Goal: Use online tool/utility: Utilize a website feature to perform a specific function

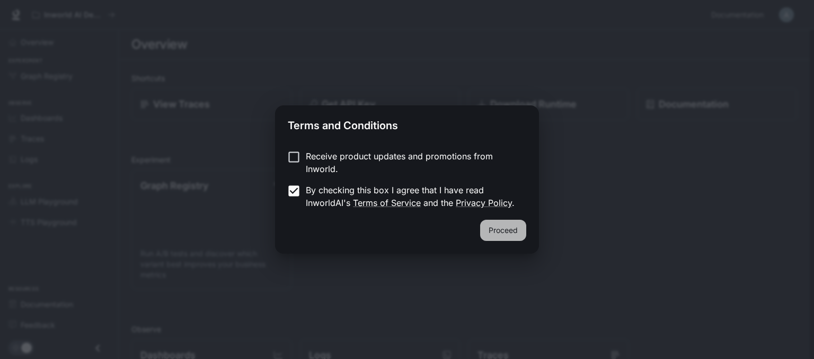
click at [503, 234] on button "Proceed" at bounding box center [503, 230] width 46 height 21
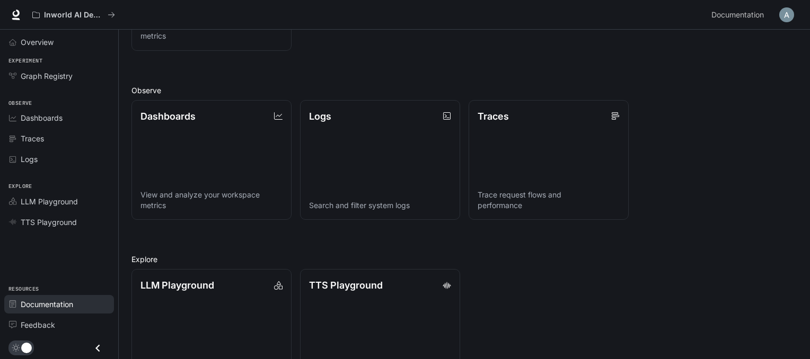
scroll to position [228, 0]
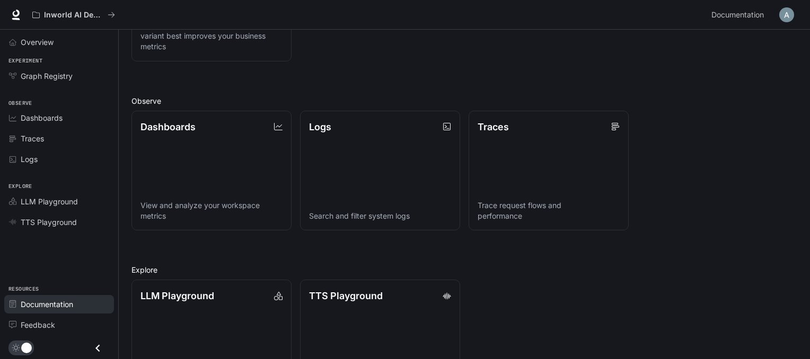
click at [55, 302] on span "Documentation" at bounding box center [47, 304] width 52 height 11
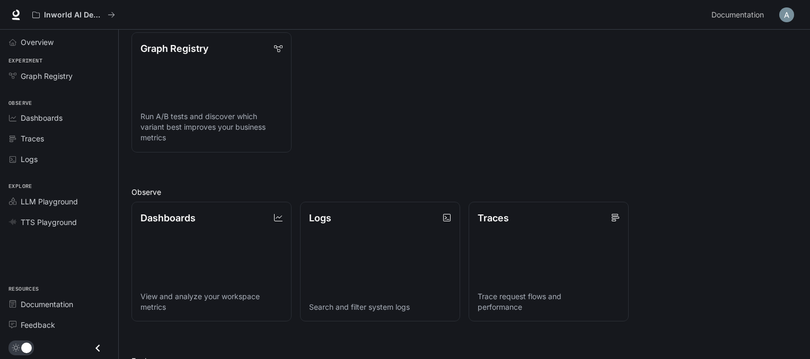
scroll to position [0, 0]
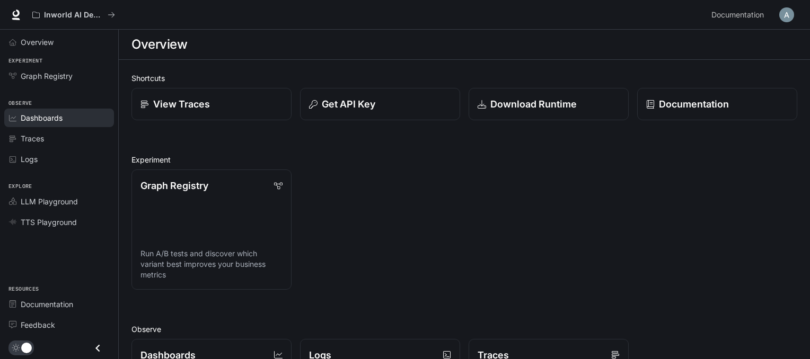
click at [53, 120] on span "Dashboards" at bounding box center [42, 117] width 42 height 11
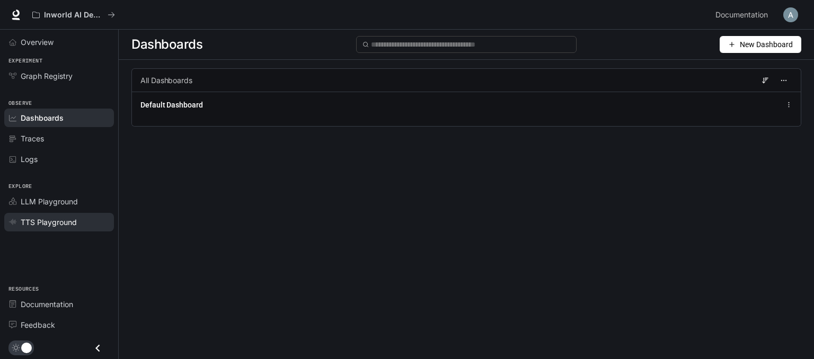
click at [47, 217] on span "TTS Playground" at bounding box center [49, 222] width 56 height 11
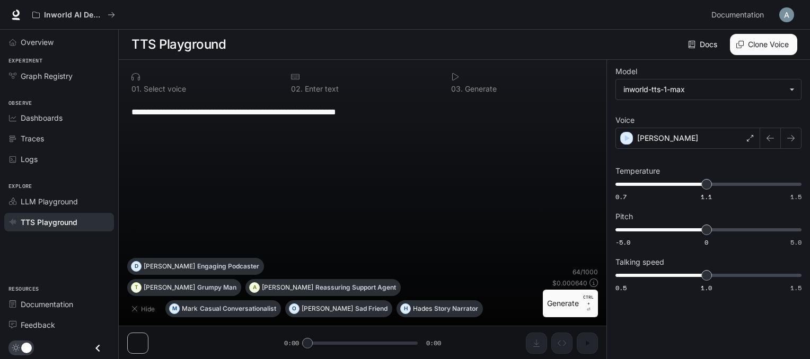
click at [576, 304] on button "Generate CTRL + ⏎" at bounding box center [570, 304] width 55 height 28
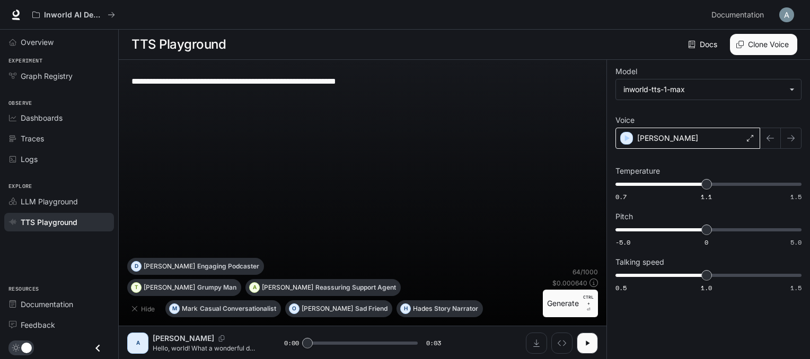
click at [742, 140] on div "[PERSON_NAME]" at bounding box center [687, 138] width 145 height 21
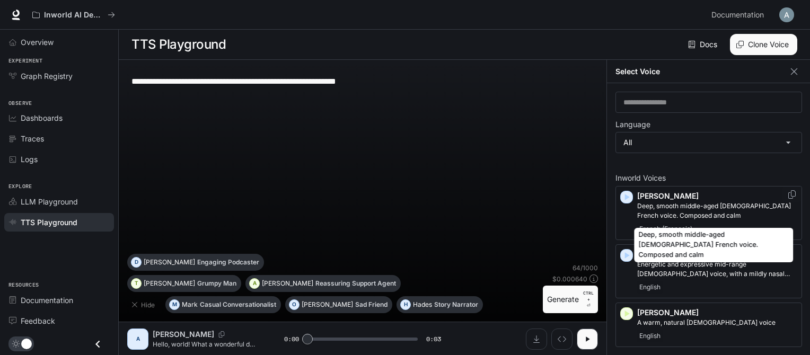
click at [685, 206] on p "Deep, smooth middle-aged [DEMOGRAPHIC_DATA] French voice. Composed and calm" at bounding box center [717, 210] width 160 height 19
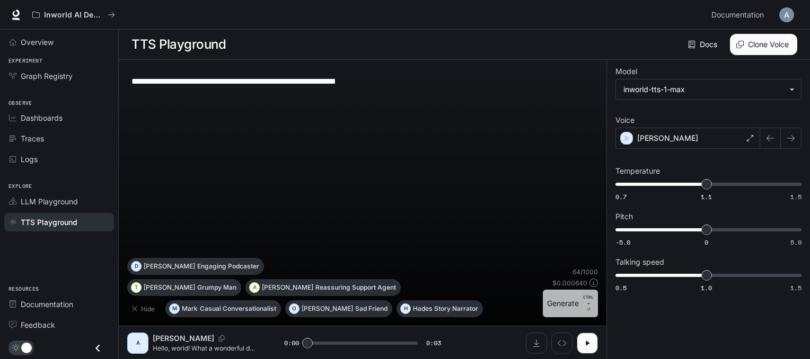
click at [577, 302] on button "Generate CTRL + ⏎" at bounding box center [570, 304] width 55 height 28
click at [718, 139] on div "[PERSON_NAME]" at bounding box center [687, 138] width 145 height 21
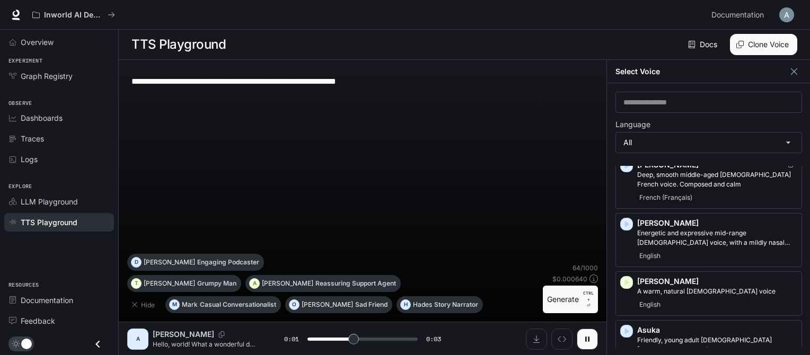
scroll to position [106, 0]
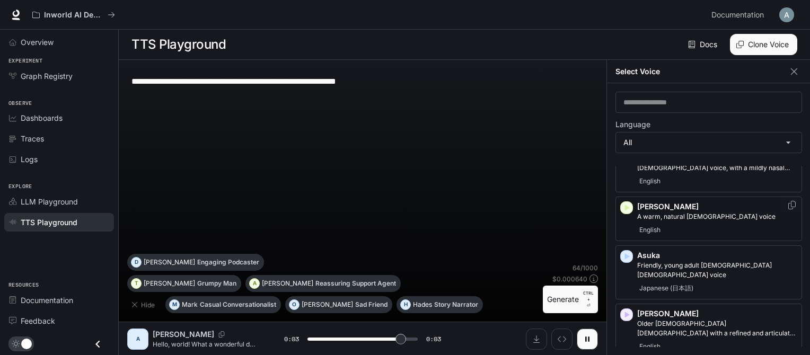
click at [676, 221] on div "[PERSON_NAME] A warm, natural [DEMOGRAPHIC_DATA] voice English" at bounding box center [717, 218] width 160 height 35
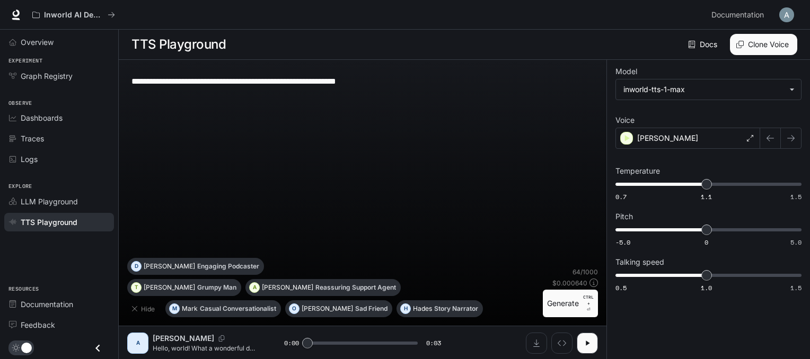
click at [558, 296] on button "Generate CTRL + ⏎" at bounding box center [570, 304] width 55 height 28
click at [691, 138] on div "[PERSON_NAME]" at bounding box center [687, 138] width 145 height 21
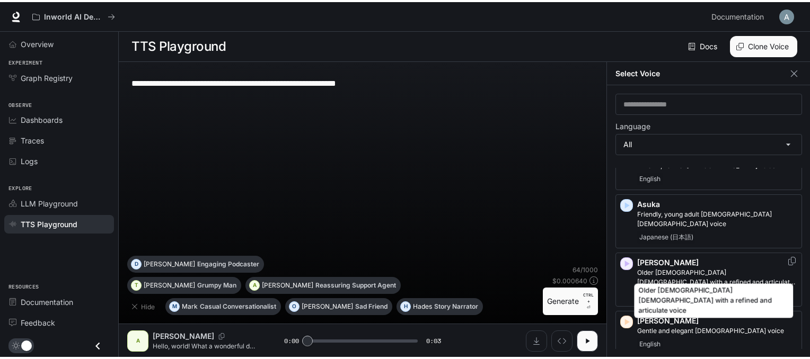
scroll to position [0, 0]
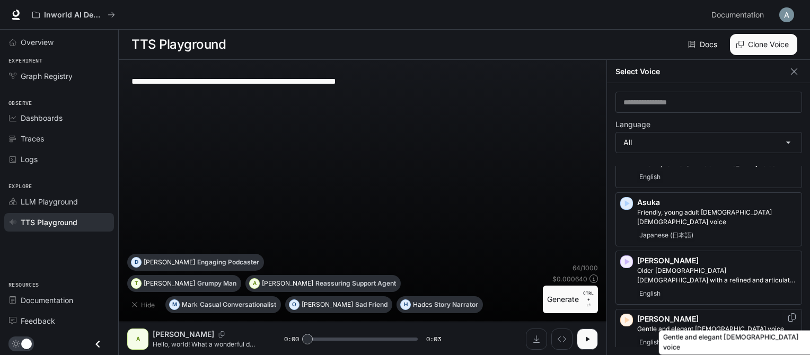
click at [687, 324] on p "Gentle and elegant [DEMOGRAPHIC_DATA] voice" at bounding box center [717, 329] width 160 height 10
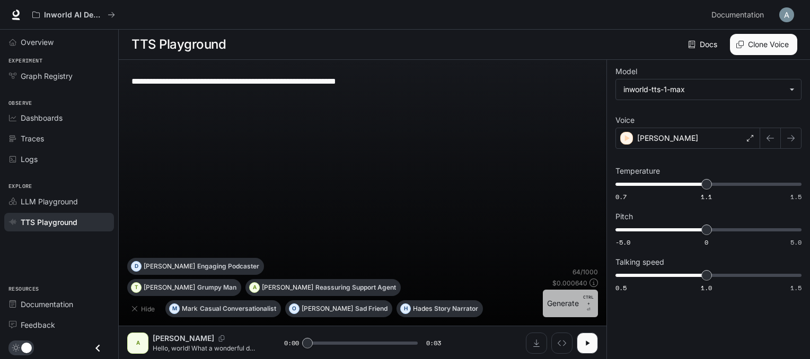
click at [587, 299] on p "CTRL +" at bounding box center [588, 300] width 11 height 13
drag, startPoint x: 703, startPoint y: 271, endPoint x: 714, endPoint y: 269, distance: 11.2
click at [712, 270] on span "1" at bounding box center [706, 275] width 11 height 11
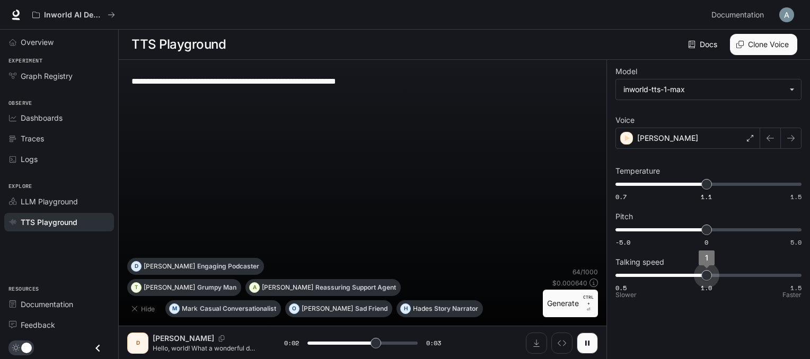
type input "***"
type input "*"
type input "***"
drag, startPoint x: 710, startPoint y: 274, endPoint x: 734, endPoint y: 277, distance: 24.0
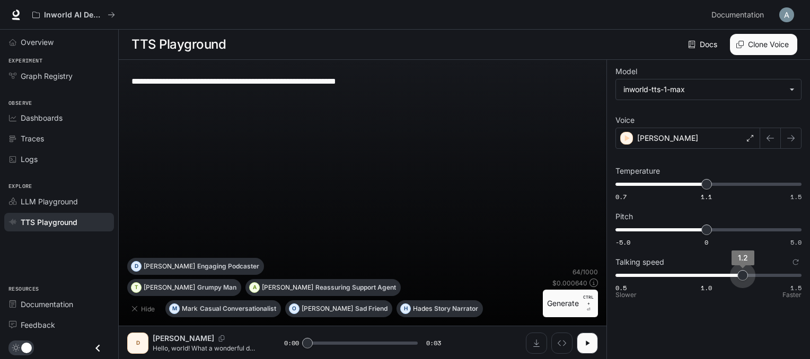
click at [737, 277] on span "1.2" at bounding box center [742, 275] width 11 height 11
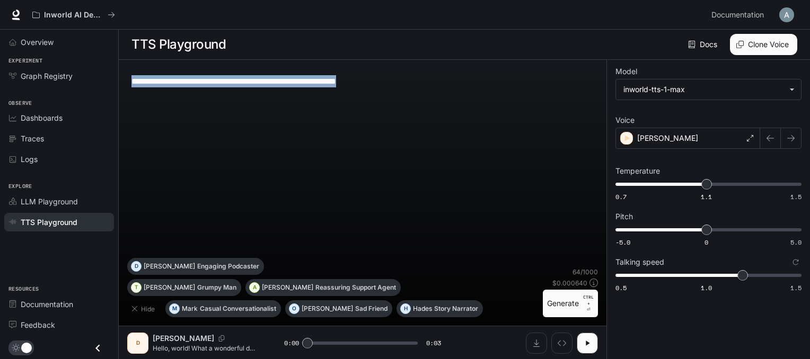
drag, startPoint x: 408, startPoint y: 89, endPoint x: 323, endPoint y: 85, distance: 84.9
click at [323, 85] on div "**********" at bounding box center [362, 80] width 462 height 25
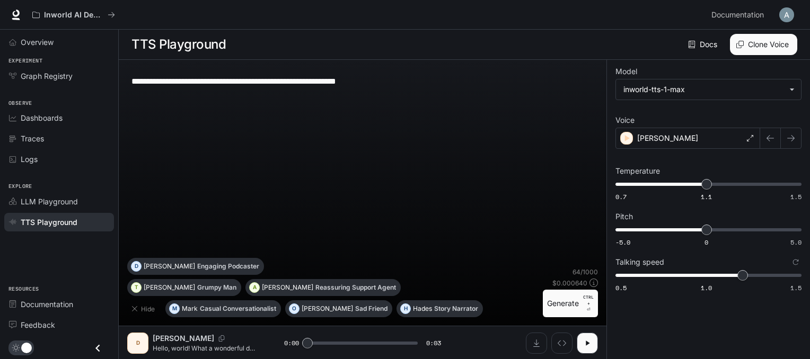
click at [325, 81] on textarea "**********" at bounding box center [362, 81] width 462 height 12
click at [706, 44] on link "Docs" at bounding box center [704, 44] width 36 height 21
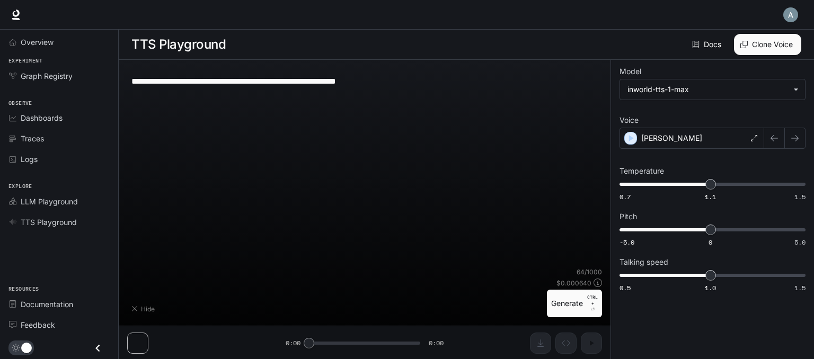
type input "***"
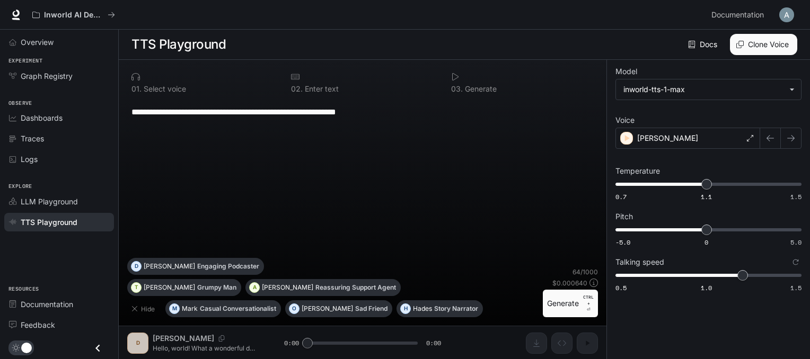
click at [303, 80] on div at bounding box center [362, 77] width 143 height 8
click at [306, 96] on div "0 2 . Enter text" at bounding box center [362, 82] width 151 height 29
drag, startPoint x: 132, startPoint y: 112, endPoint x: 405, endPoint y: 117, distance: 273.0
click at [405, 117] on textarea "**********" at bounding box center [362, 112] width 462 height 12
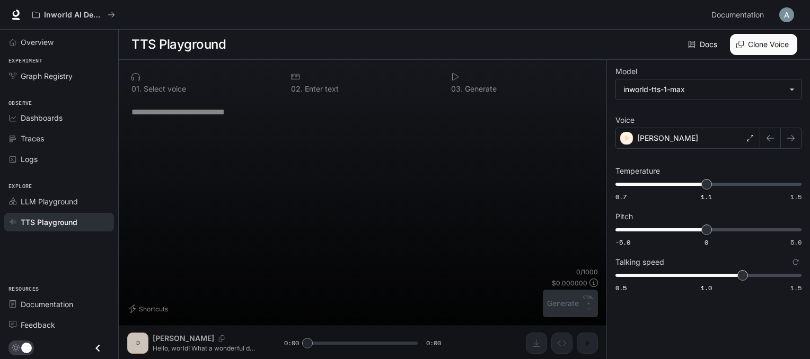
click at [229, 114] on textarea at bounding box center [362, 112] width 462 height 12
click at [528, 340] on div "0 1 . Select voice 0 2 . Enter text 0 3 . Generate * ​ Shortcuts 0 / 1000 $ 0.0…" at bounding box center [363, 210] width 488 height 300
click at [532, 345] on div "0 1 . Select voice 0 2 . Enter text 0 3 . Generate * ​ Shortcuts 0 / 1000 $ 0.0…" at bounding box center [363, 210] width 488 height 300
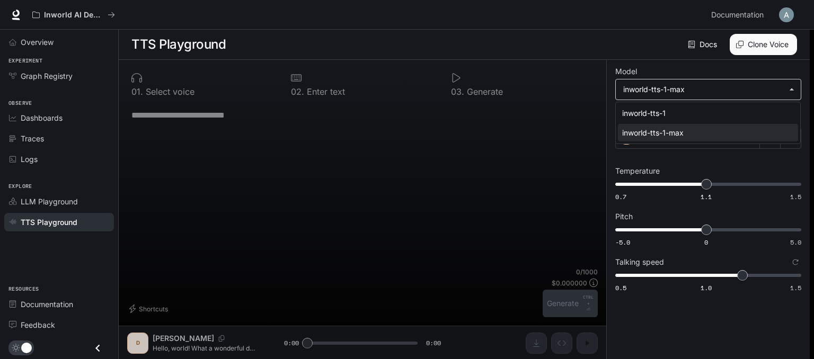
click at [668, 90] on body "**********" at bounding box center [407, 180] width 814 height 360
click at [668, 90] on div at bounding box center [407, 179] width 814 height 359
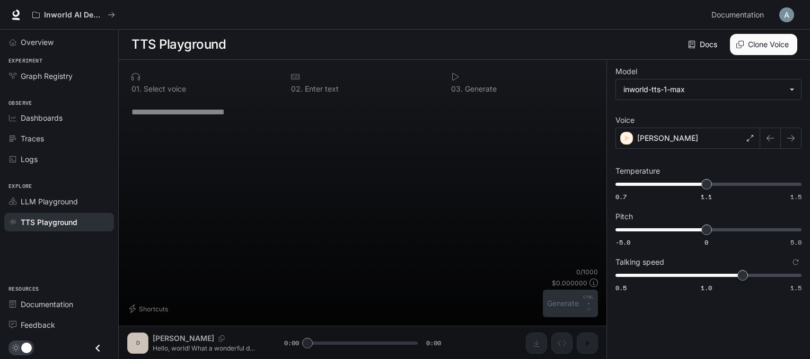
click at [188, 114] on textarea at bounding box center [362, 112] width 462 height 12
click at [208, 125] on div "* ​" at bounding box center [362, 111] width 462 height 25
click at [94, 204] on div "LLM Playground" at bounding box center [65, 201] width 89 height 11
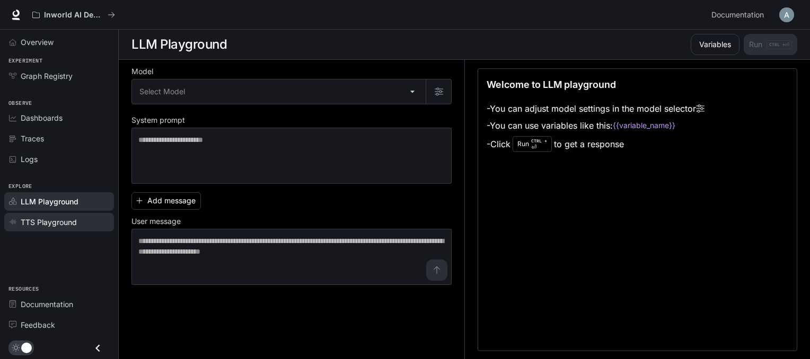
click at [96, 217] on div "TTS Playground" at bounding box center [65, 222] width 89 height 11
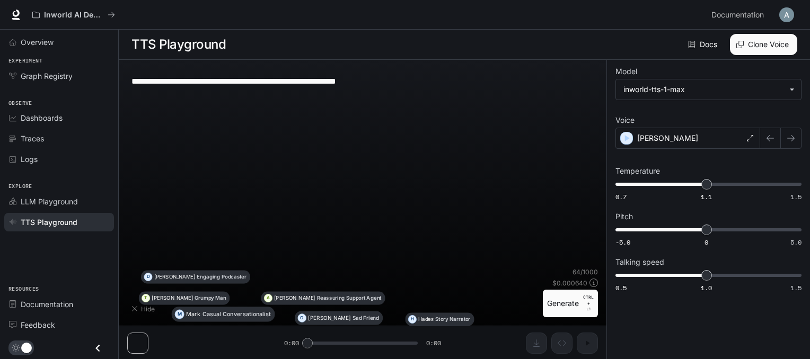
type input "***"
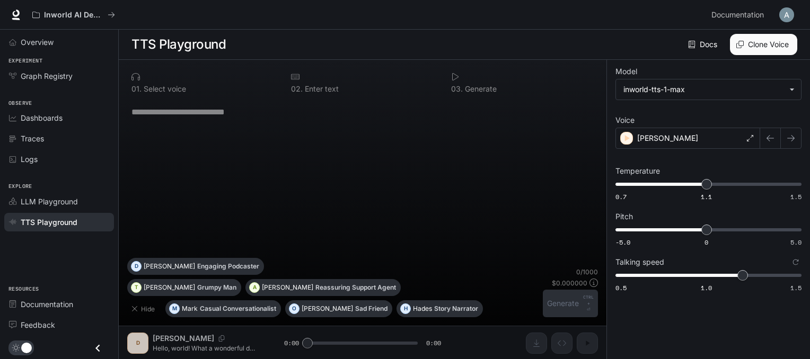
click at [157, 125] on div "* ​" at bounding box center [362, 111] width 462 height 25
click at [148, 306] on button "Hide" at bounding box center [144, 309] width 34 height 17
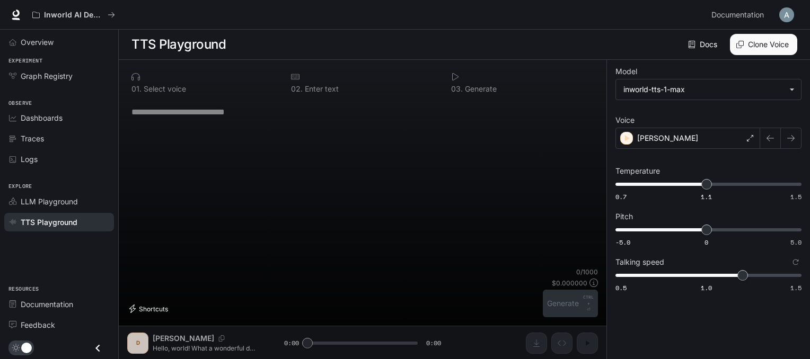
click at [153, 307] on button "Shortcuts" at bounding box center [149, 309] width 45 height 17
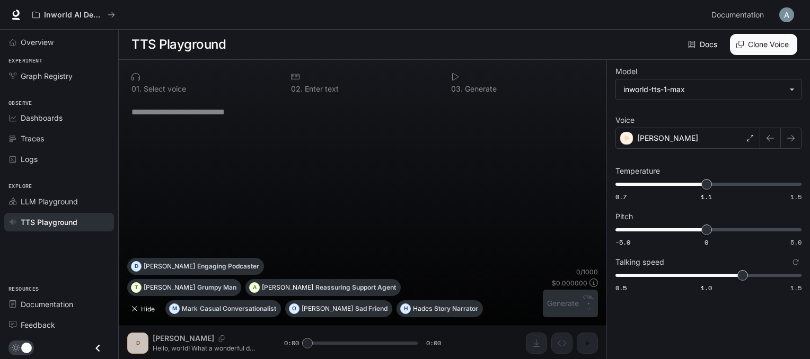
click at [153, 307] on button "Hide" at bounding box center [144, 309] width 34 height 17
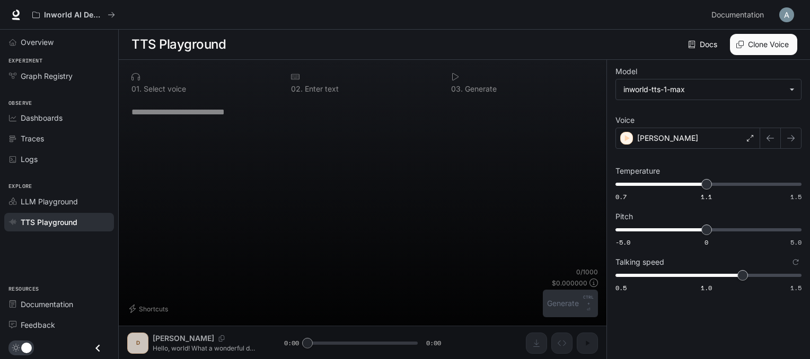
click at [214, 344] on div "0 1 . Select voice 0 2 . Enter text 0 3 . Generate * ​ Shortcuts 0 / 1000 $ 0.0…" at bounding box center [363, 210] width 488 height 300
click at [191, 340] on div "0 1 . Select voice 0 2 . Enter text 0 3 . Generate * ​ Shortcuts 0 / 1000 $ 0.0…" at bounding box center [363, 210] width 488 height 300
click at [102, 348] on icon "Close drawer" at bounding box center [98, 348] width 14 height 14
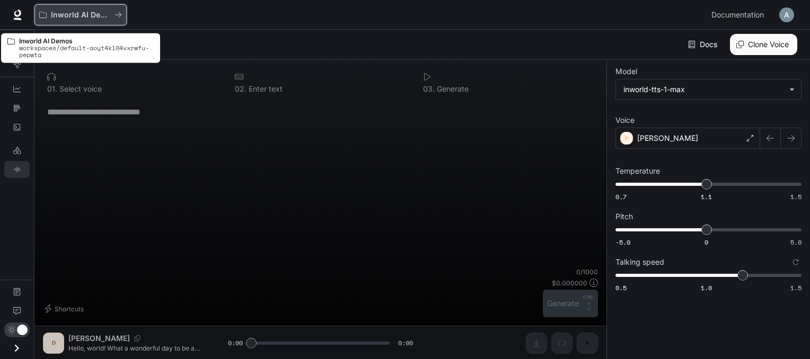
click at [116, 15] on icon "All workspaces" at bounding box center [117, 14] width 7 height 7
